Goal: Task Accomplishment & Management: Complete application form

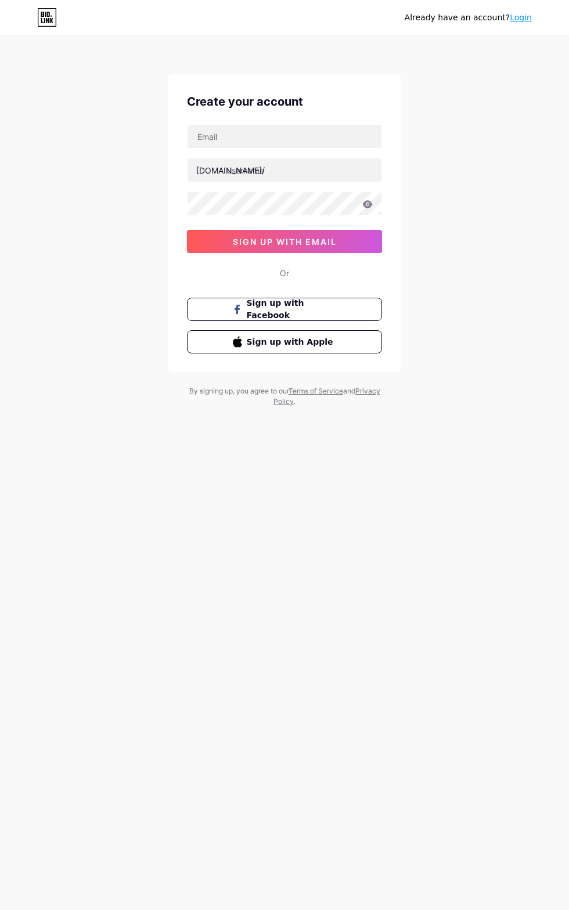
click at [258, 240] on span "sign up with email" at bounding box center [285, 242] width 104 height 10
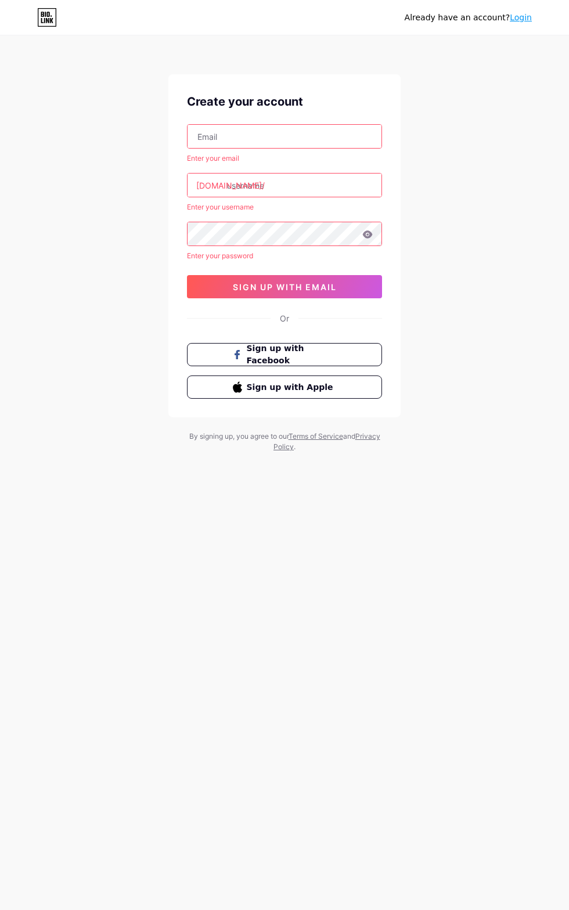
click at [258, 185] on input "text" at bounding box center [285, 185] width 194 height 23
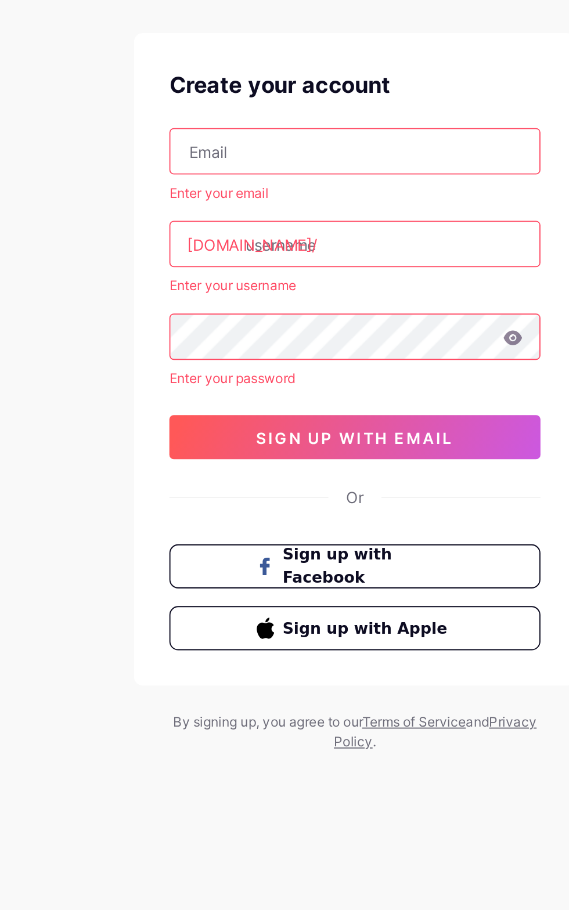
click at [232, 138] on input "text" at bounding box center [285, 136] width 194 height 23
type input "[EMAIL_ADDRESS][DOMAIN_NAME]"
click at [270, 188] on input "text" at bounding box center [285, 185] width 194 height 23
type input "tj"
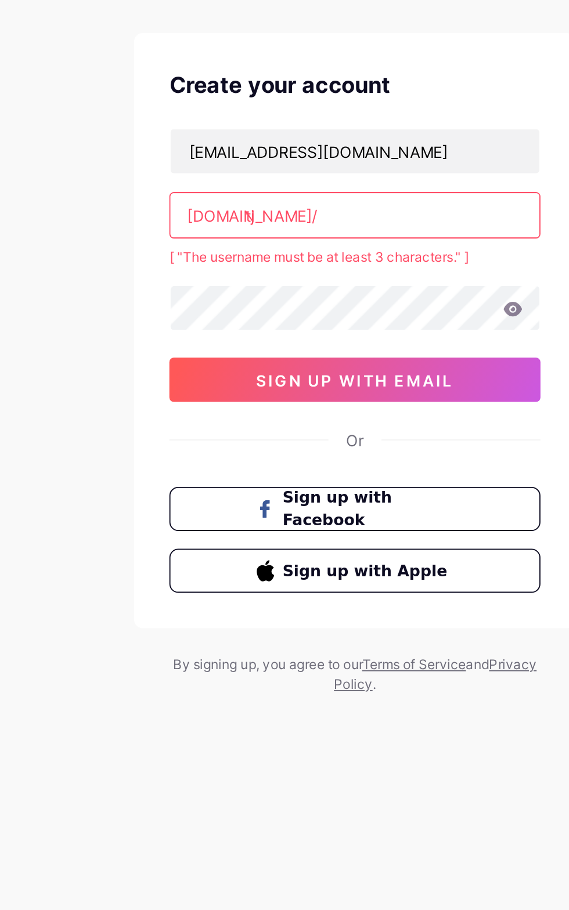
click at [263, 167] on input "tj" at bounding box center [285, 170] width 194 height 23
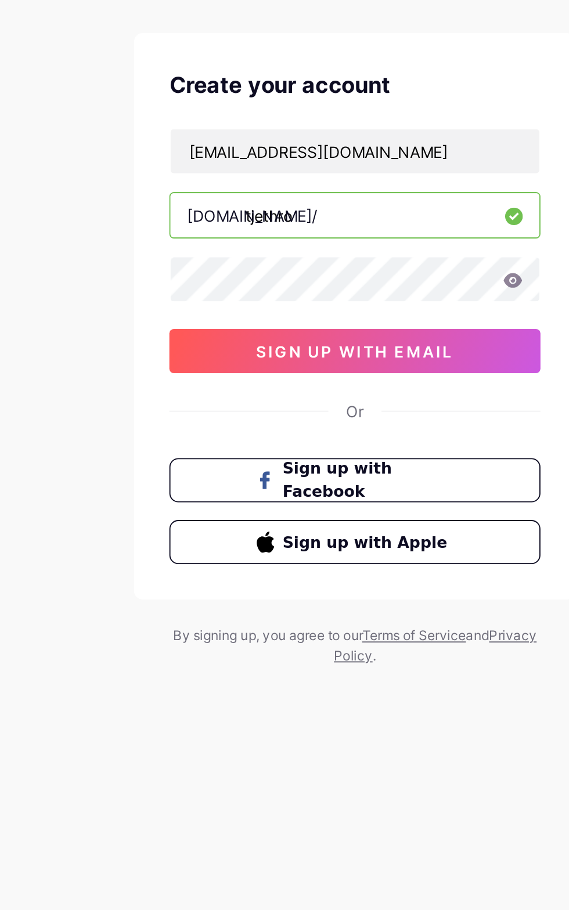
type input "tjethro"
click at [364, 202] on icon at bounding box center [368, 204] width 10 height 8
click at [362, 205] on icon at bounding box center [367, 204] width 10 height 8
click at [363, 204] on icon at bounding box center [368, 204] width 10 height 8
click at [365, 205] on icon at bounding box center [368, 204] width 10 height 8
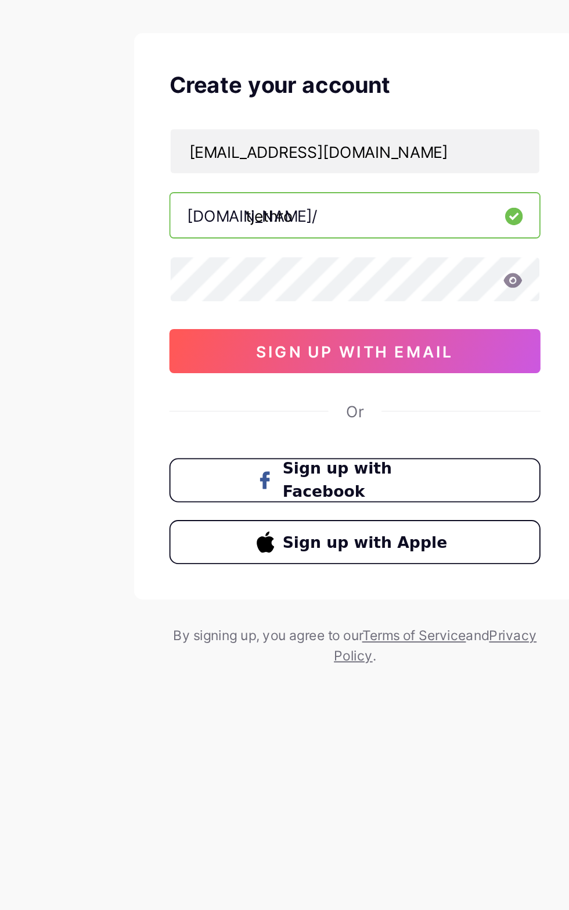
click at [365, 206] on icon at bounding box center [368, 204] width 10 height 8
click at [368, 207] on icon at bounding box center [367, 204] width 10 height 8
click at [297, 237] on span "sign up with email" at bounding box center [285, 242] width 104 height 10
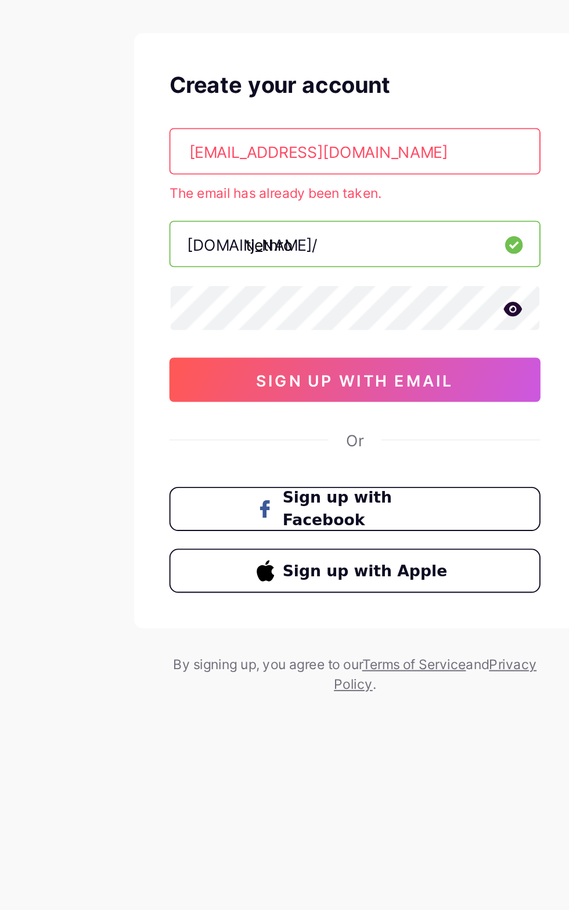
click at [264, 245] on button "sign up with email" at bounding box center [284, 256] width 195 height 23
click at [291, 255] on span "sign up with email" at bounding box center [285, 257] width 104 height 10
click at [290, 257] on span "sign up with email" at bounding box center [285, 257] width 104 height 10
click at [280, 255] on span "sign up with email" at bounding box center [285, 257] width 104 height 10
click at [333, 137] on input "[EMAIL_ADDRESS][DOMAIN_NAME]" at bounding box center [285, 136] width 194 height 23
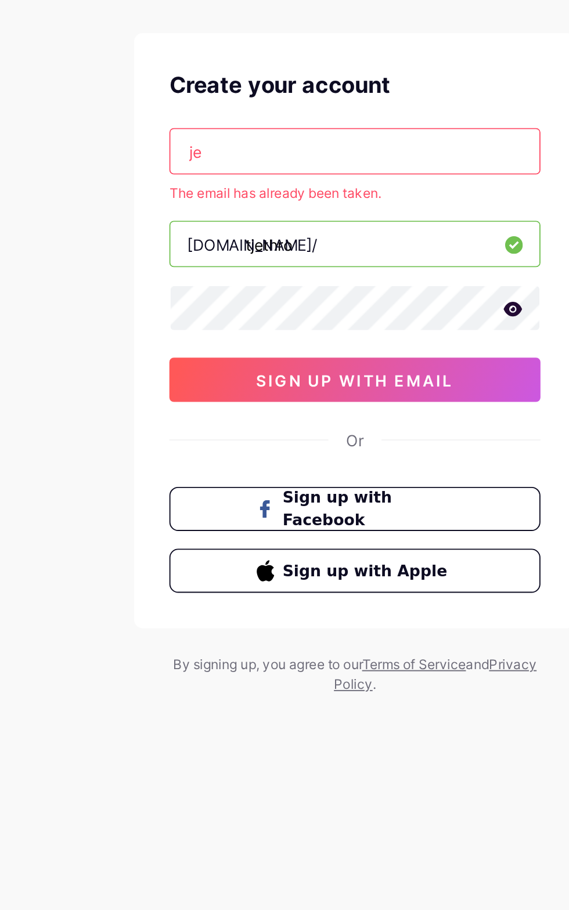
type input "j"
click at [297, 253] on span "sign up with email" at bounding box center [285, 257] width 104 height 10
click at [326, 138] on input "[EMAIL_ADDRESS][DOMAIN_NAME]" at bounding box center [285, 136] width 194 height 23
type input "j"
type input "T"
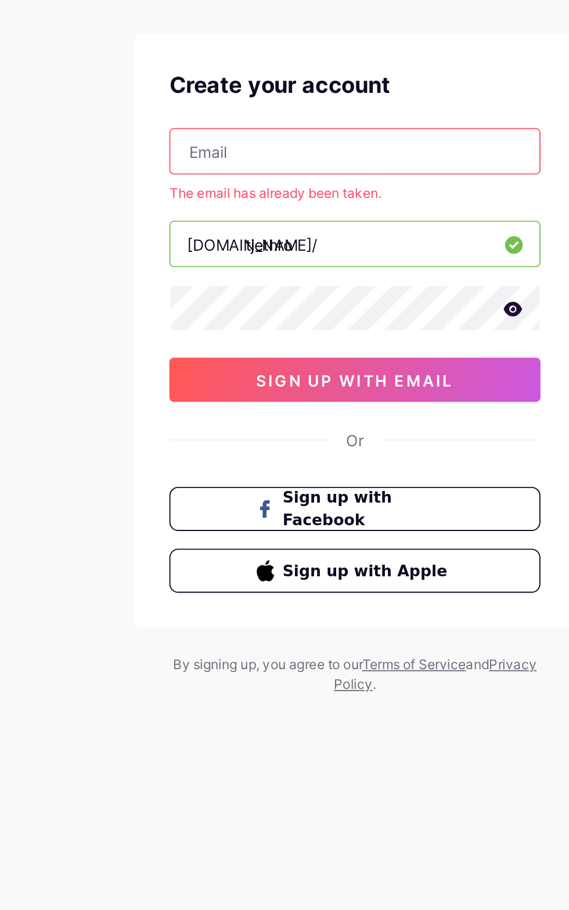
type input "[EMAIL_ADDRESS][DOMAIN_NAME]"
click at [293, 248] on button "sign up with email" at bounding box center [284, 256] width 195 height 23
click at [274, 252] on span "sign up with email" at bounding box center [285, 257] width 104 height 10
